Goal: Information Seeking & Learning: Learn about a topic

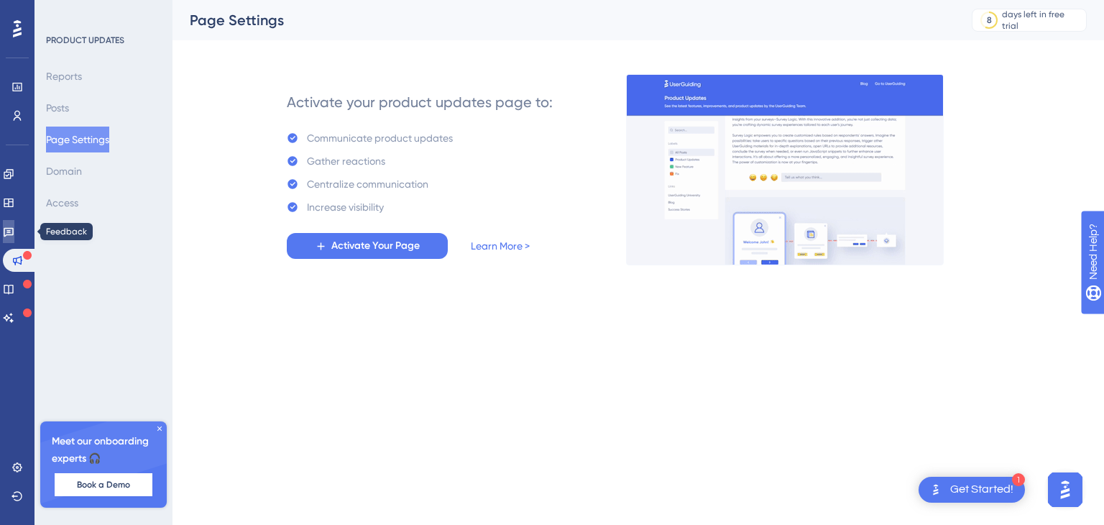
click at [7, 234] on link at bounding box center [8, 231] width 11 height 23
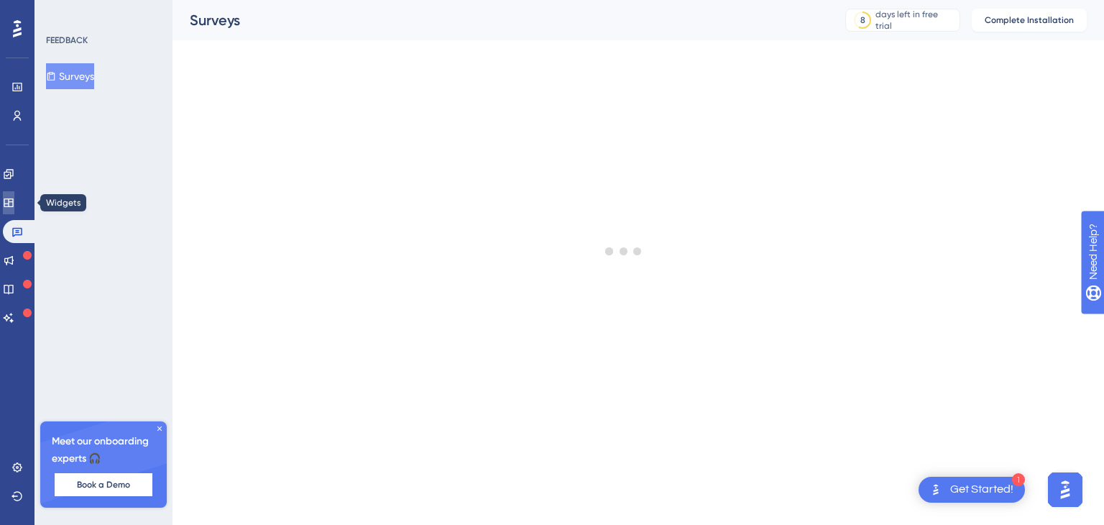
click at [13, 206] on icon at bounding box center [8, 202] width 9 height 9
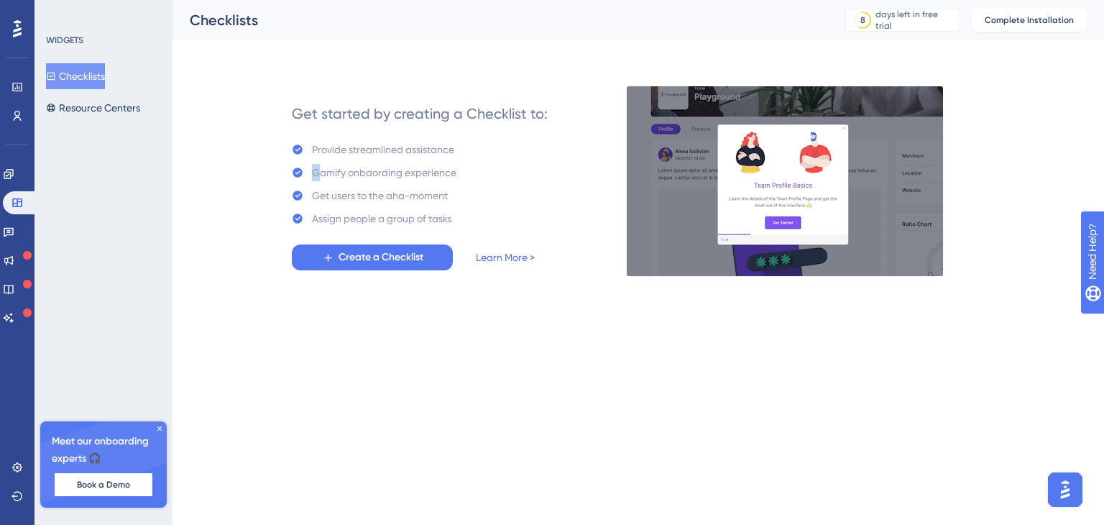
click at [319, 170] on div "Gamify onbaording experience" at bounding box center [384, 172] width 144 height 17
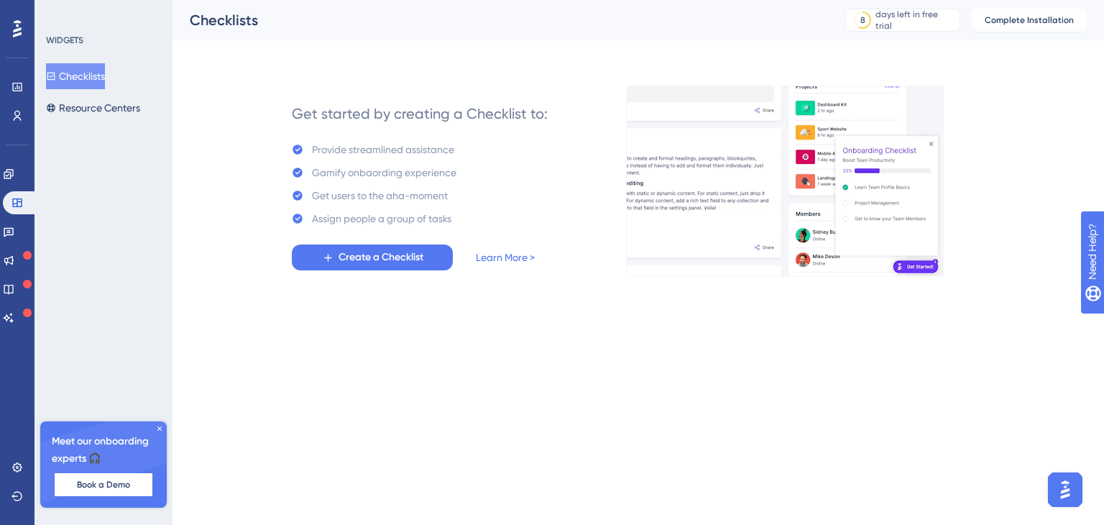
click at [384, 184] on div "Provide streamlined assistance Gamify onbaording experience Get users to the ah…" at bounding box center [374, 184] width 165 height 86
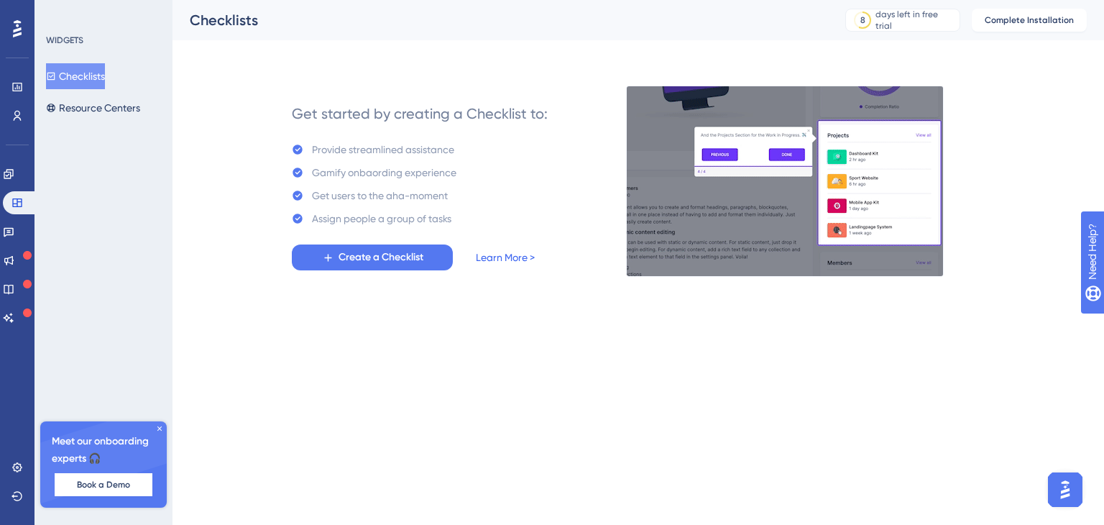
click at [503, 254] on link "Learn More >" at bounding box center [505, 257] width 59 height 17
